Goal: Task Accomplishment & Management: Use online tool/utility

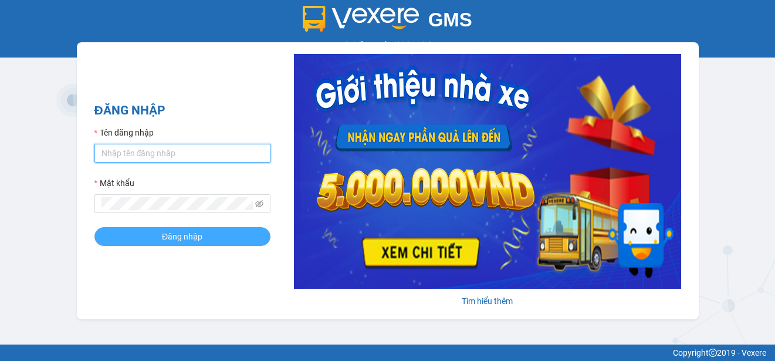
type input "ttngoc.halan"
click at [170, 241] on span "Đăng nhập" at bounding box center [182, 236] width 41 height 13
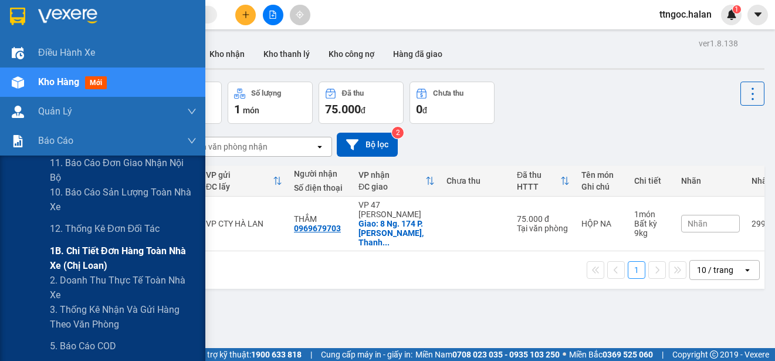
click at [81, 259] on span "1B. Chi tiết đơn hàng toàn nhà xe (chị loan)" at bounding box center [123, 258] width 147 height 29
